Goal: Find contact information: Find contact information

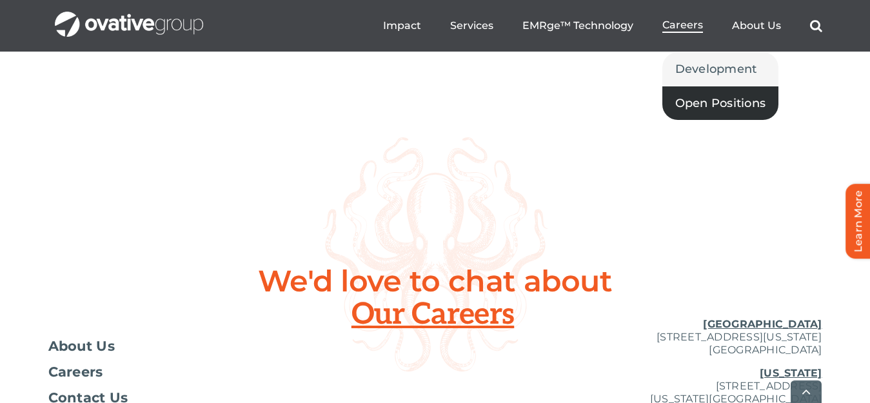
scroll to position [4940, 0]
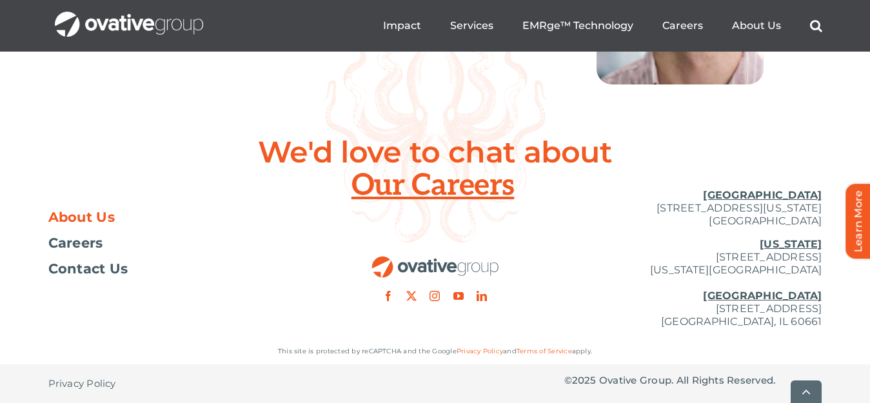
click at [294, 211] on link "About Us" at bounding box center [177, 217] width 258 height 13
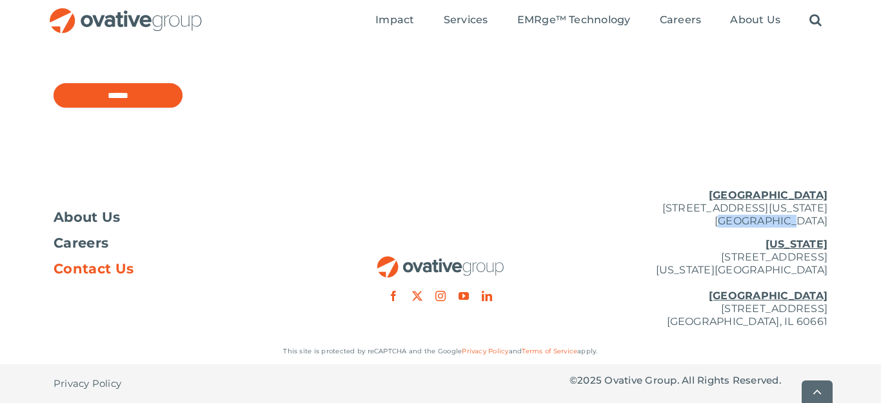
drag, startPoint x: 709, startPoint y: 224, endPoint x: 768, endPoint y: 220, distance: 60.0
click at [768, 220] on p "Minneapolis 729 Washington Avenue N, Suite 1000 Minneapolis, MN 55401" at bounding box center [698, 208] width 258 height 39
copy p "[GEOGRAPHIC_DATA]"
